Goal: Task Accomplishment & Management: Complete application form

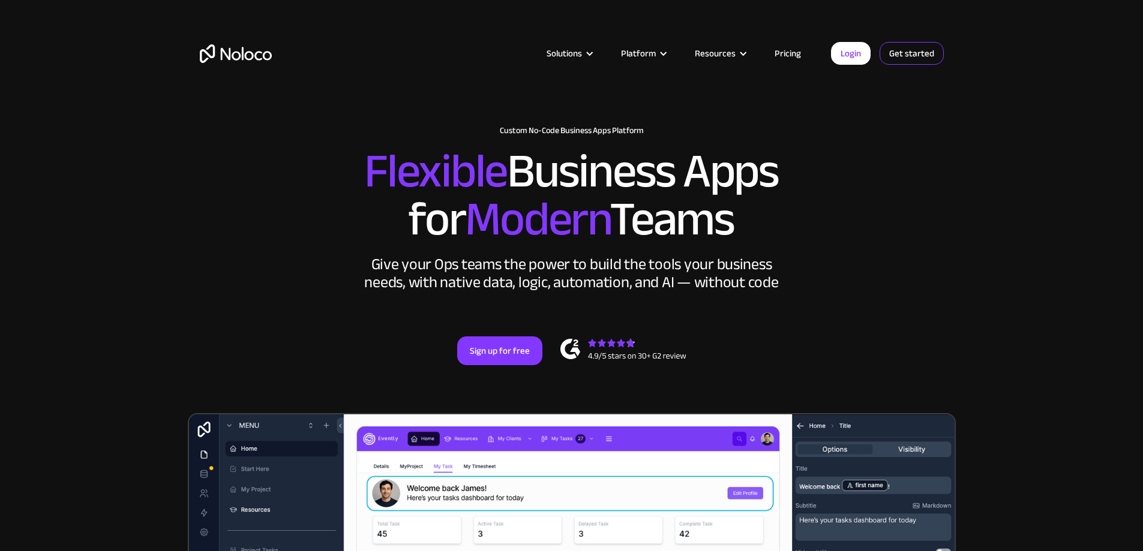
click at [908, 59] on link "Get started" at bounding box center [912, 53] width 64 height 23
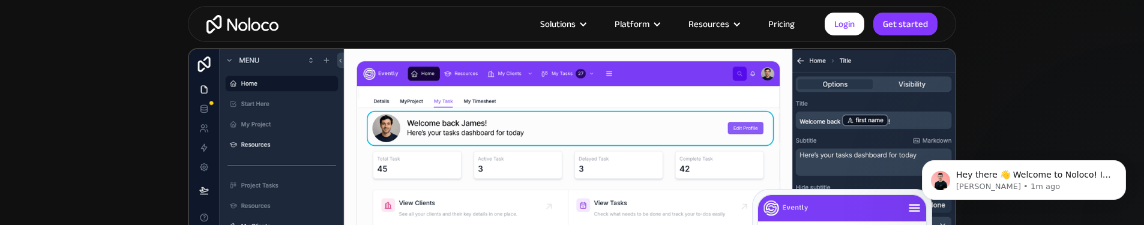
scroll to position [300, 0]
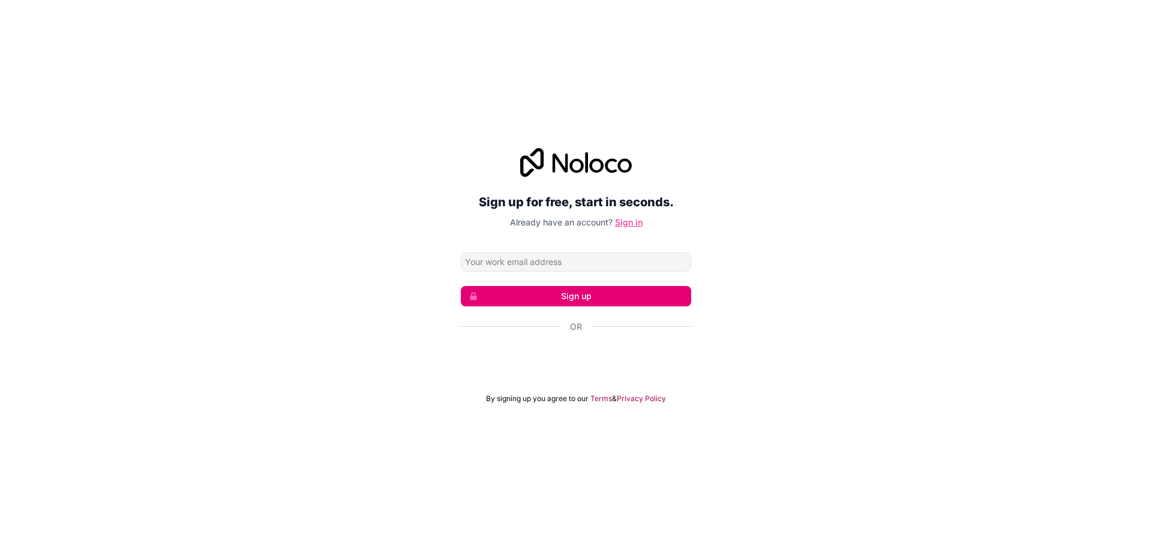
click at [618, 225] on link "Sign in" at bounding box center [629, 222] width 28 height 10
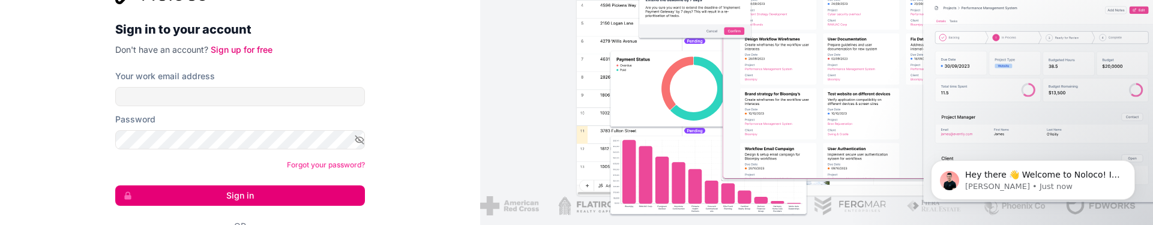
scroll to position [60, 0]
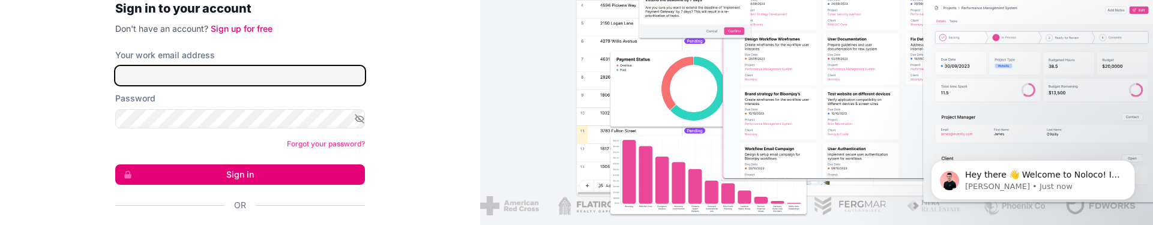
click at [205, 83] on input "Your work email address" at bounding box center [240, 75] width 250 height 19
type input "w.y.ngai@chinaunion.com.hk"
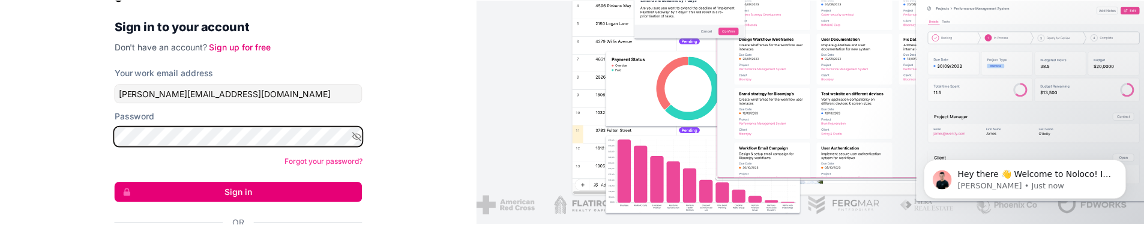
scroll to position [0, 0]
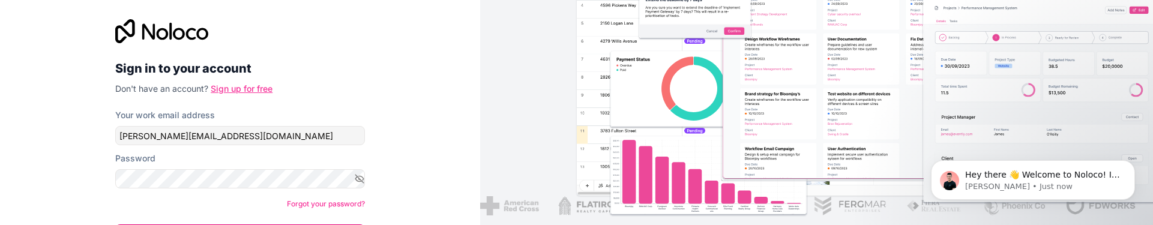
click at [232, 88] on link "Sign up for free" at bounding box center [242, 88] width 62 height 10
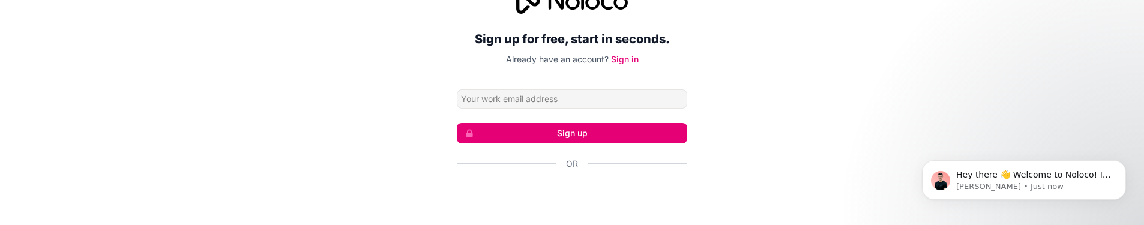
click at [576, 93] on input "Email address" at bounding box center [572, 98] width 230 height 19
click at [576, 94] on input "Email address" at bounding box center [572, 98] width 230 height 19
type input "w.y.ngai@chinaunion.com.hk"
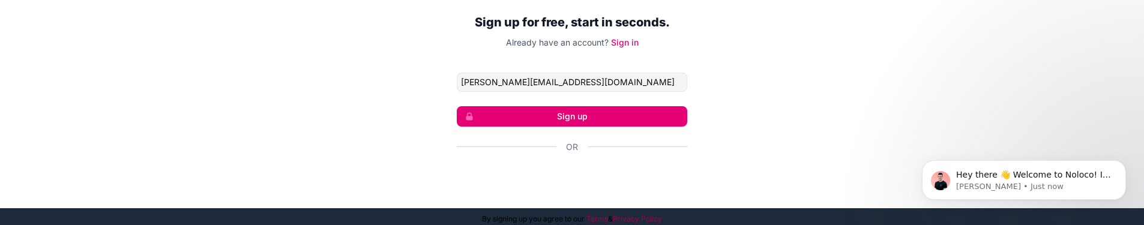
scroll to position [32, 0]
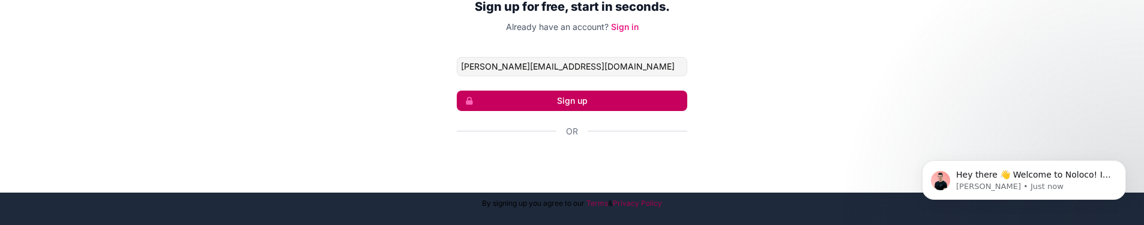
click at [583, 99] on button "Sign up" at bounding box center [572, 101] width 230 height 20
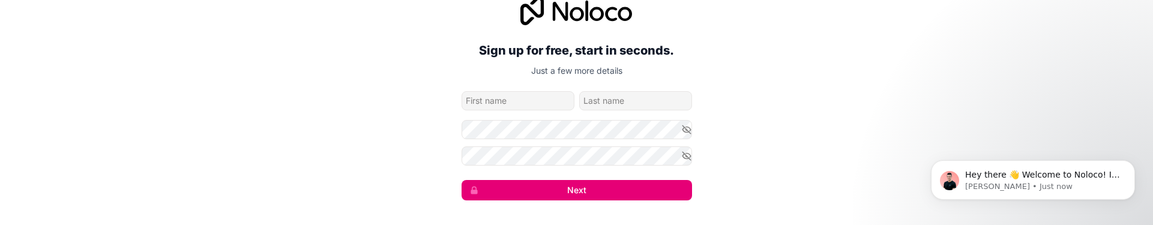
click at [539, 98] on input "given-name" at bounding box center [517, 100] width 113 height 19
click at [599, 107] on input "family-name" at bounding box center [635, 100] width 113 height 19
click at [530, 107] on input "given-name" at bounding box center [517, 100] width 113 height 19
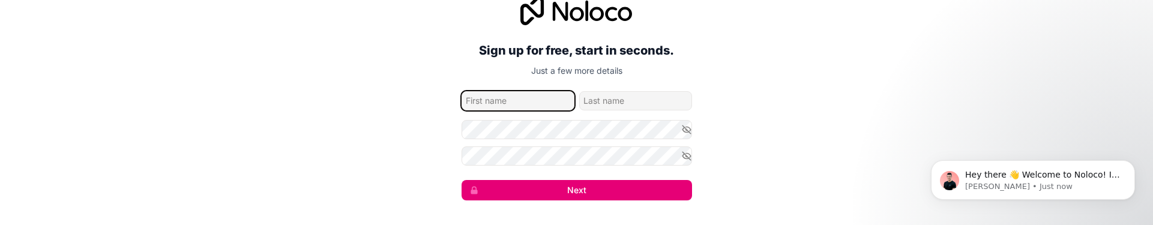
click at [530, 107] on input "given-name" at bounding box center [517, 100] width 113 height 19
type input "Tom"
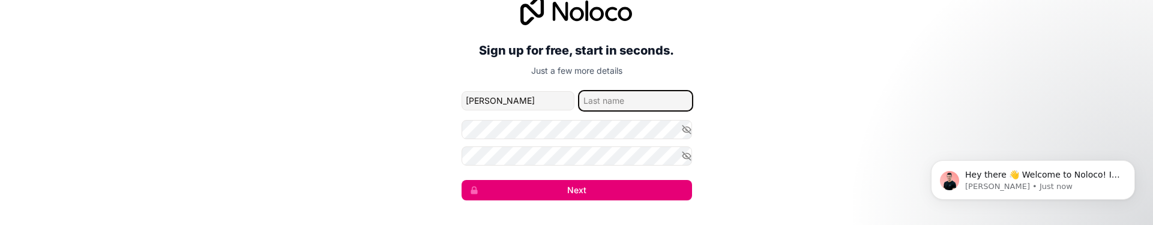
click at [603, 107] on input "family-name" at bounding box center [635, 100] width 113 height 19
type input "Ngai"
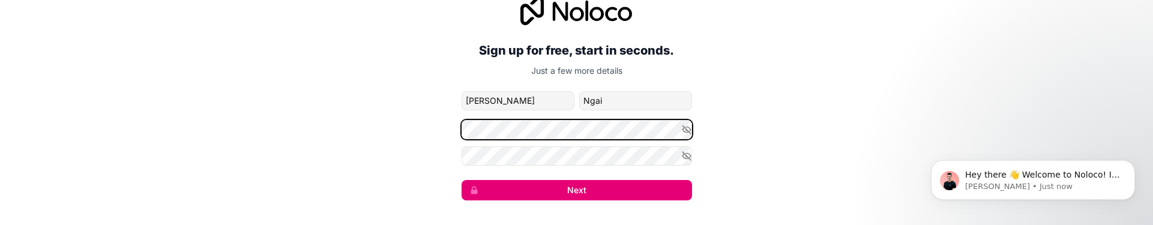
click at [461, 180] on button "Next" at bounding box center [576, 190] width 230 height 20
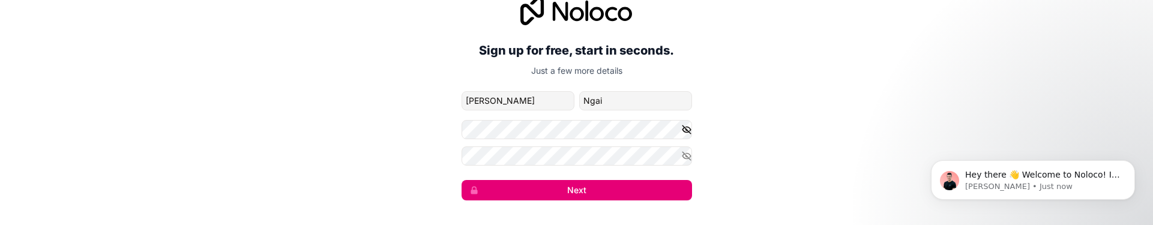
click at [681, 137] on button "button" at bounding box center [686, 129] width 11 height 19
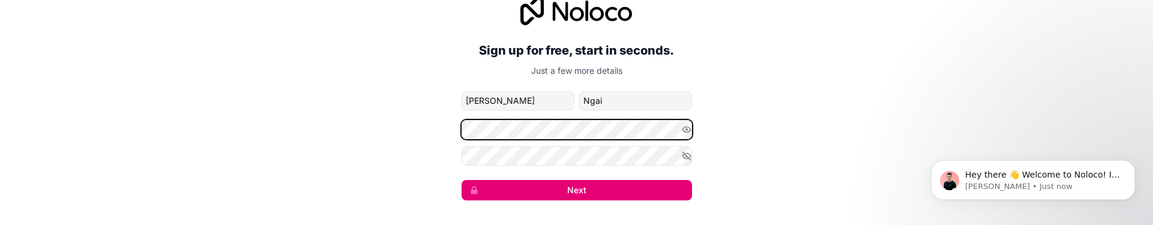
click at [296, 128] on div "Sign up for free, start in seconds. Just a few more details w.y.ngai@chinaunion…" at bounding box center [576, 99] width 1153 height 238
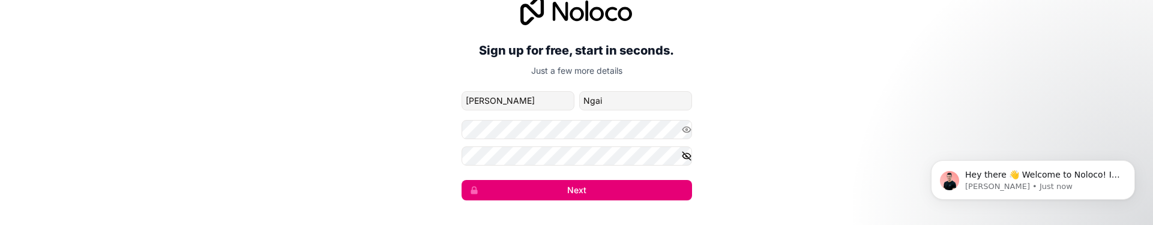
click at [684, 158] on icon "button" at bounding box center [686, 155] width 8 height 5
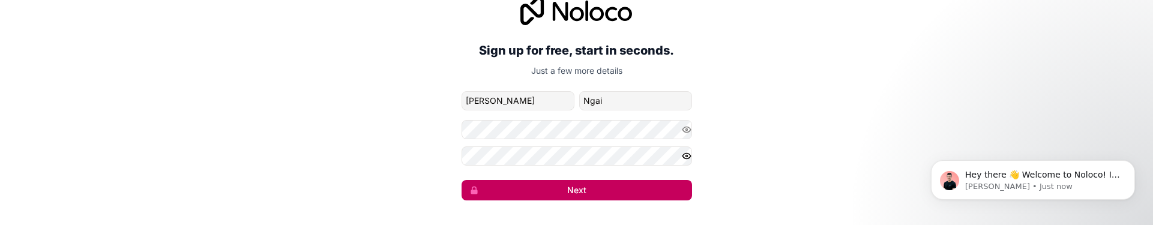
click at [659, 184] on button "Next" at bounding box center [576, 190] width 230 height 20
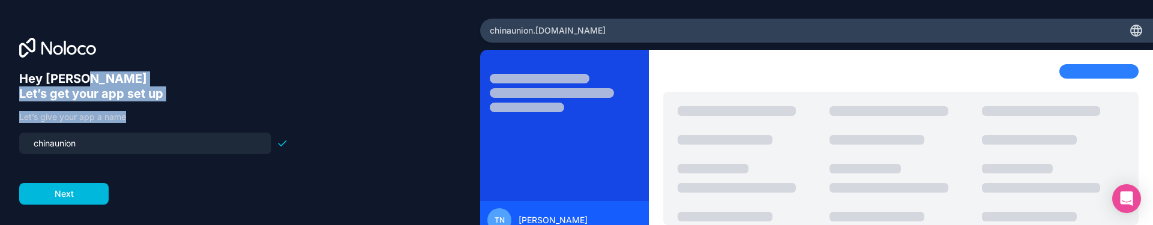
drag, startPoint x: 92, startPoint y: 76, endPoint x: 138, endPoint y: 112, distance: 58.6
click at [138, 112] on div "Hey Tom 👋 Let’s get your app set up Let’s give your app a name chinaunion Next" at bounding box center [153, 137] width 269 height 133
click at [140, 112] on p "Let’s give your app a name" at bounding box center [153, 117] width 269 height 12
click at [139, 120] on p "Let’s give your app a name" at bounding box center [153, 117] width 269 height 12
click at [127, 112] on p "Let’s give your app a name" at bounding box center [153, 117] width 269 height 12
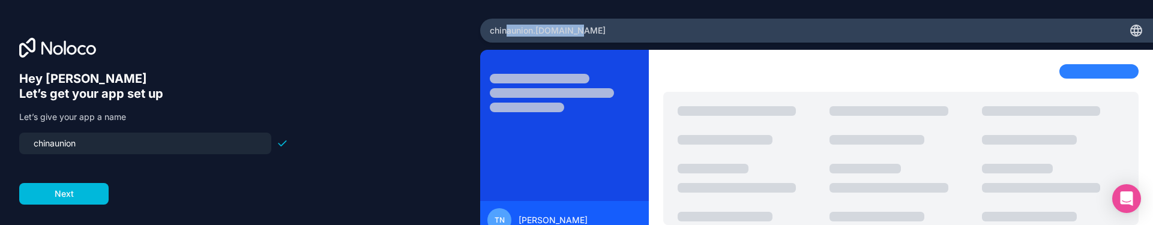
drag, startPoint x: 503, startPoint y: 22, endPoint x: 619, endPoint y: 26, distance: 115.9
click at [619, 26] on div "chinaunion .noloco.co" at bounding box center [816, 31] width 673 height 24
click at [619, 28] on div "chinaunion .noloco.co" at bounding box center [816, 31] width 673 height 24
